Goal: Information Seeking & Learning: Learn about a topic

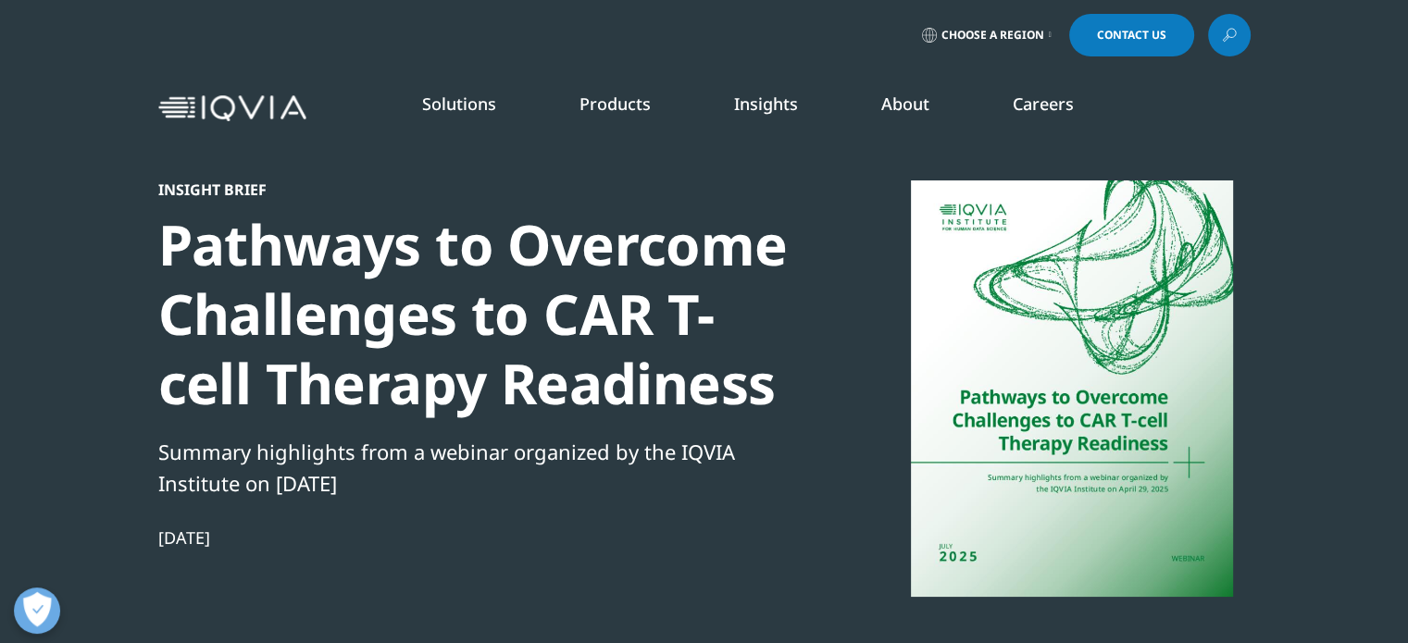
scroll to position [456, 1092]
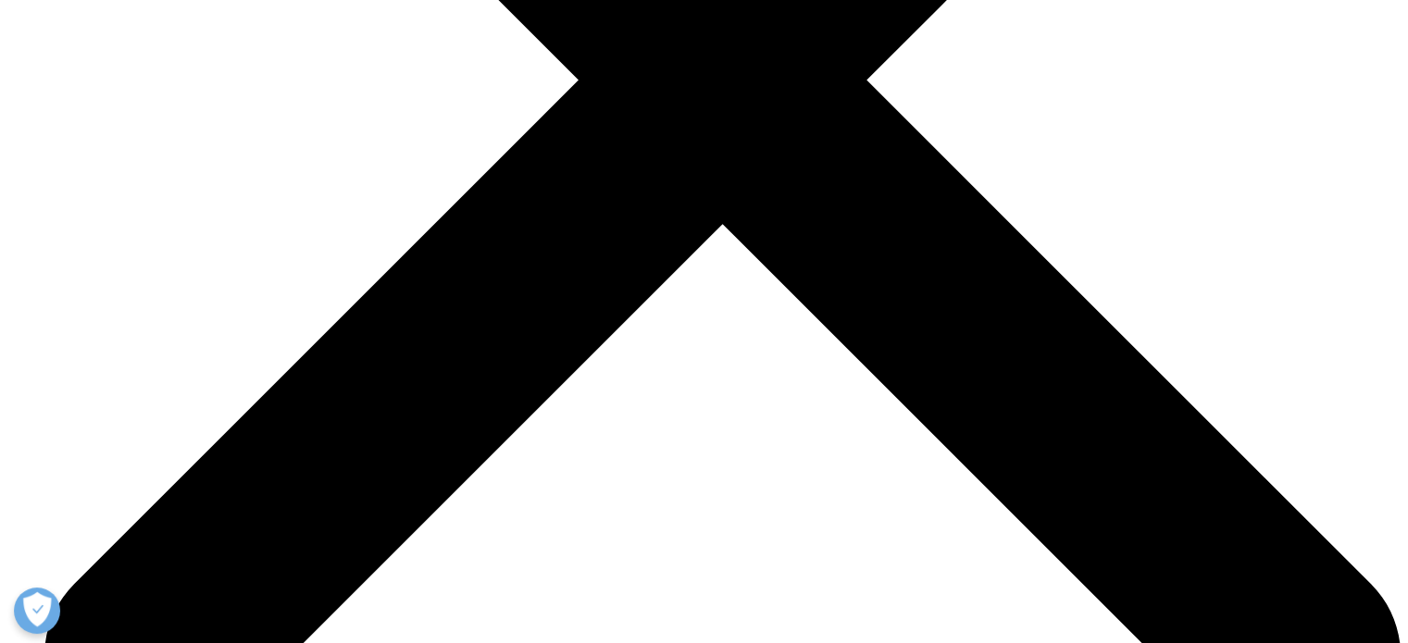
scroll to position [7312, 0]
